Goal: Task Accomplishment & Management: Manage account settings

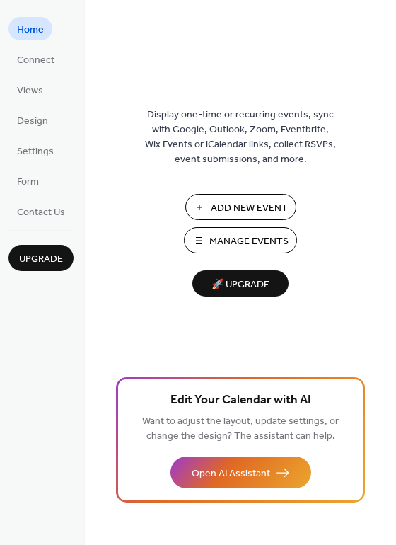
click at [225, 240] on span "Manage Events" at bounding box center [249, 241] width 79 height 15
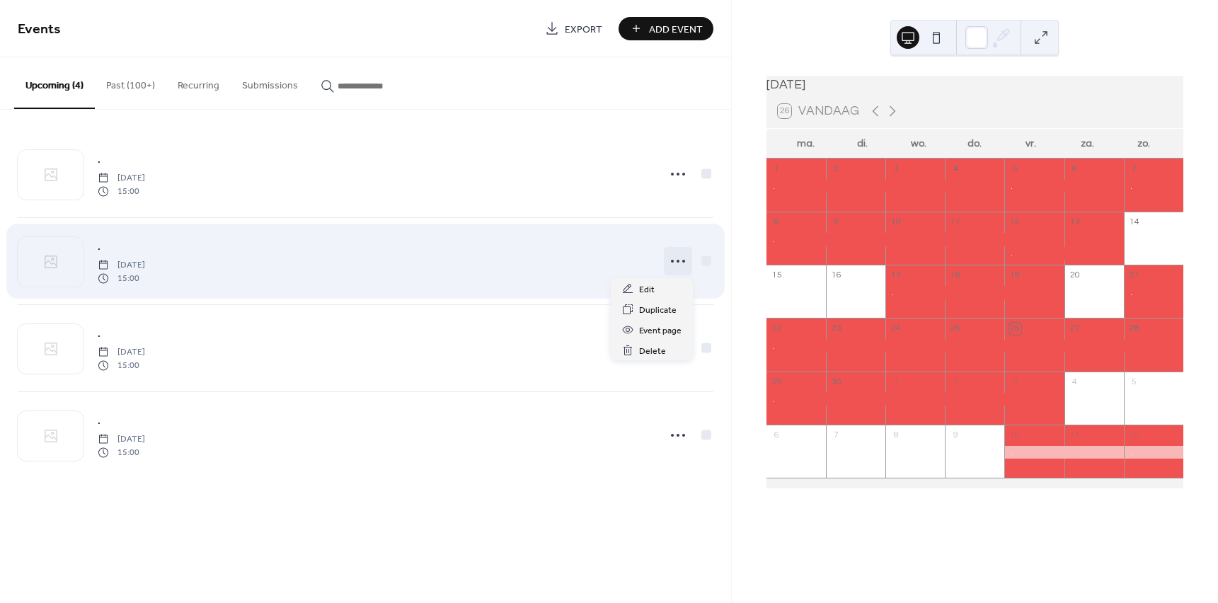
click at [680, 262] on icon at bounding box center [678, 261] width 23 height 23
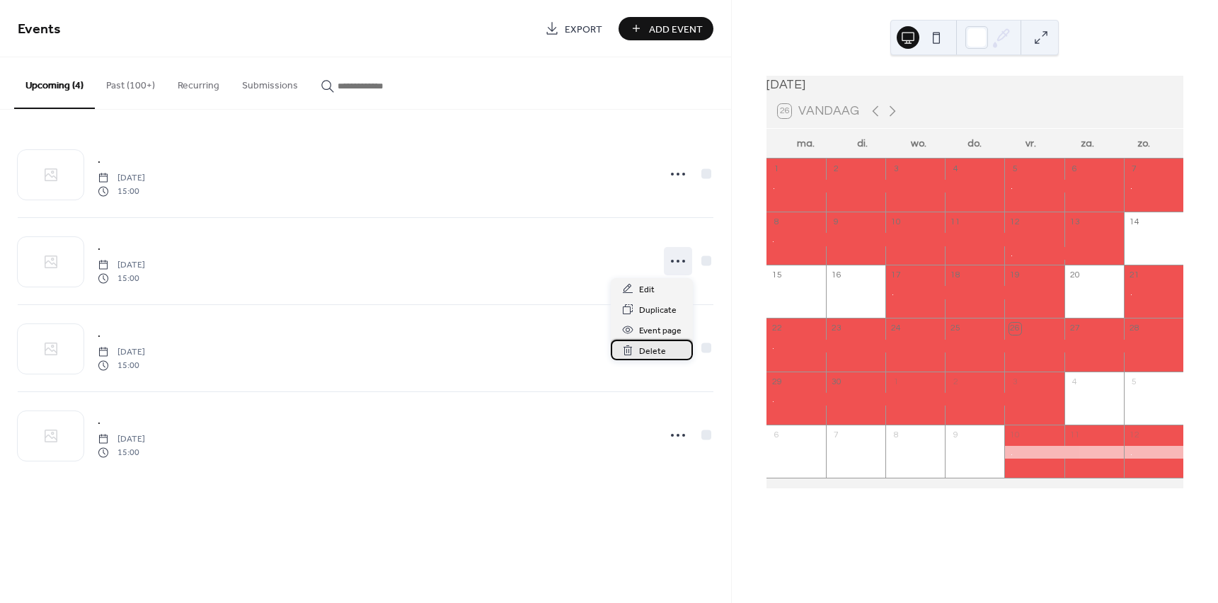
click at [655, 350] on span "Delete" at bounding box center [652, 351] width 27 height 15
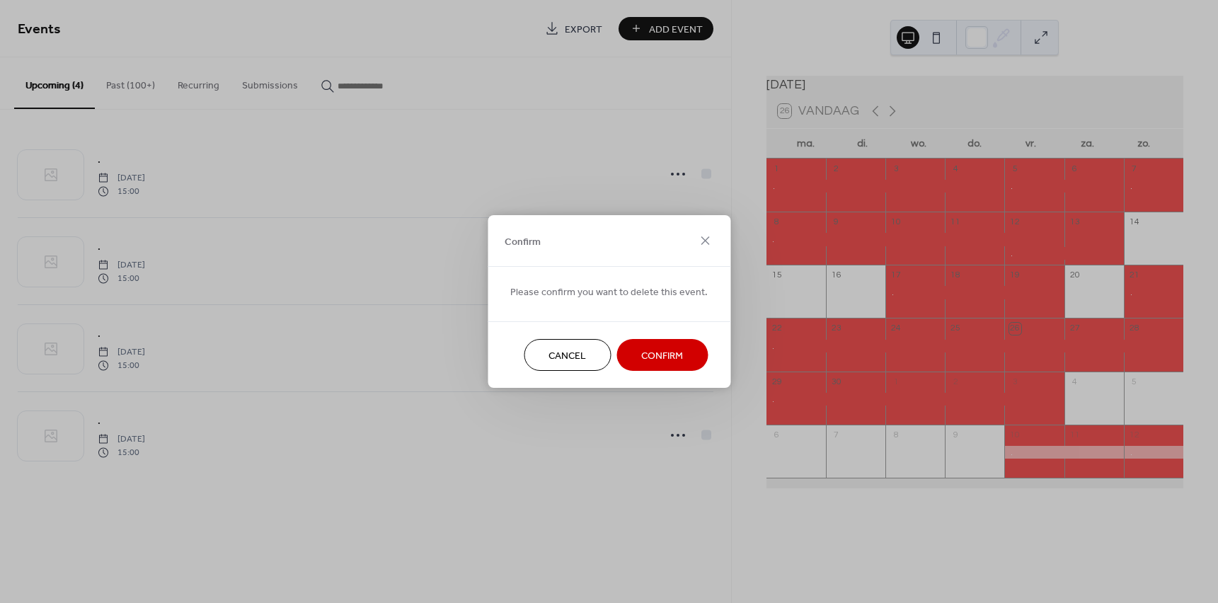
click at [641, 353] on span "Confirm" at bounding box center [662, 356] width 42 height 15
